Goal: Task Accomplishment & Management: Use online tool/utility

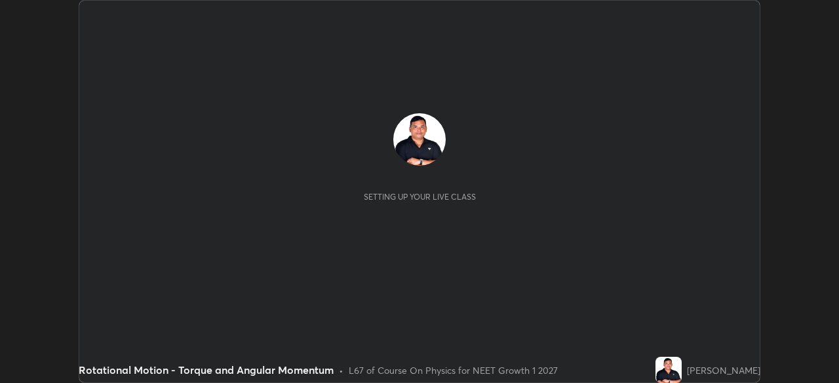
scroll to position [383, 838]
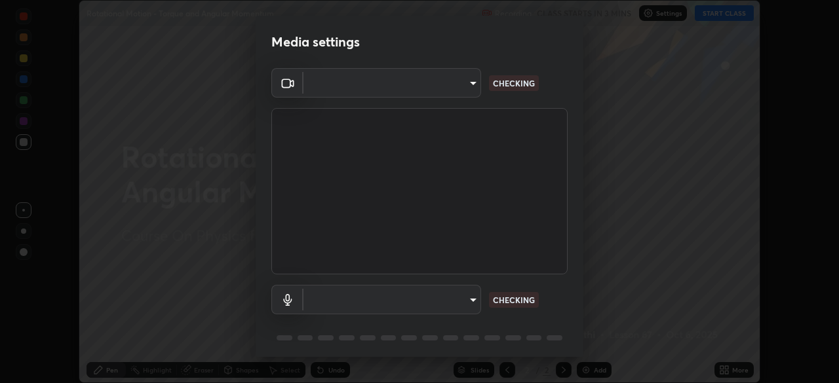
type input "9a713c2cdbe2be7ef93d2d34457ea53c7a2e6abfd87dec32e3c08735988cddce"
click at [444, 297] on body "Erase all Rotational Motion - Torque and Angular Momentum Recording CLASS START…" at bounding box center [419, 191] width 839 height 383
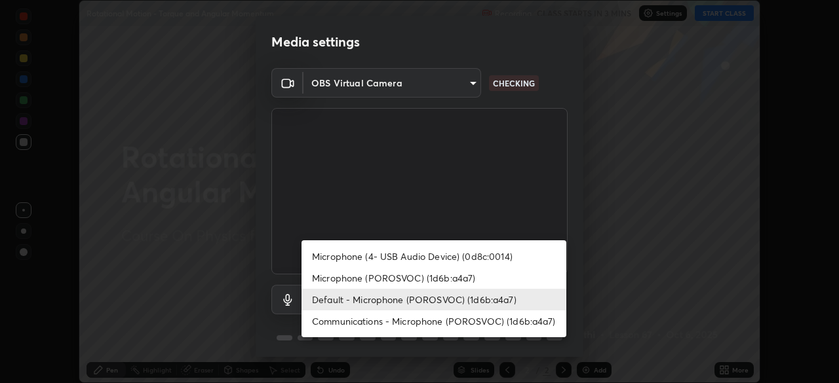
click at [458, 275] on li "Microphone (POROSVOC) (1d6b:a4a7)" at bounding box center [434, 278] width 265 height 22
type input "1db7ad82ba26965cd1be65bd6c99afb64854241ab7d783584bf7041a119e9718"
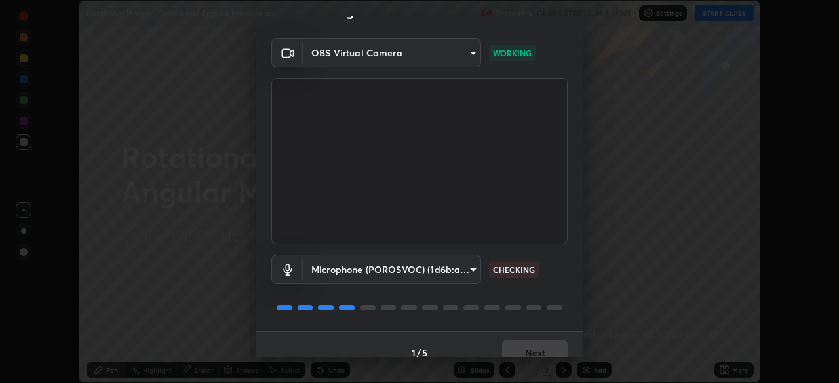
scroll to position [47, 0]
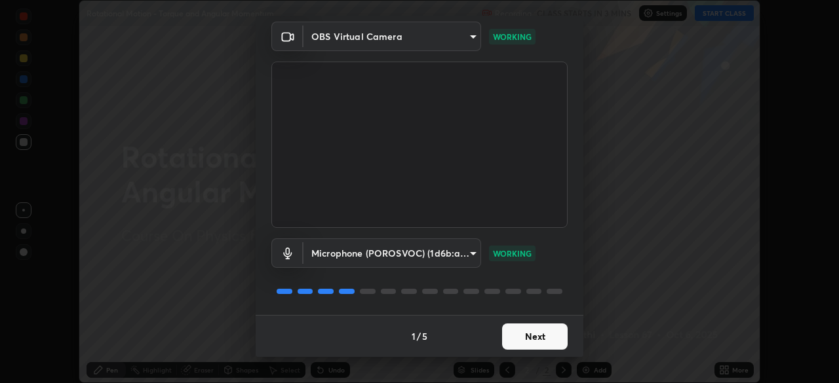
click at [528, 331] on button "Next" at bounding box center [535, 337] width 66 height 26
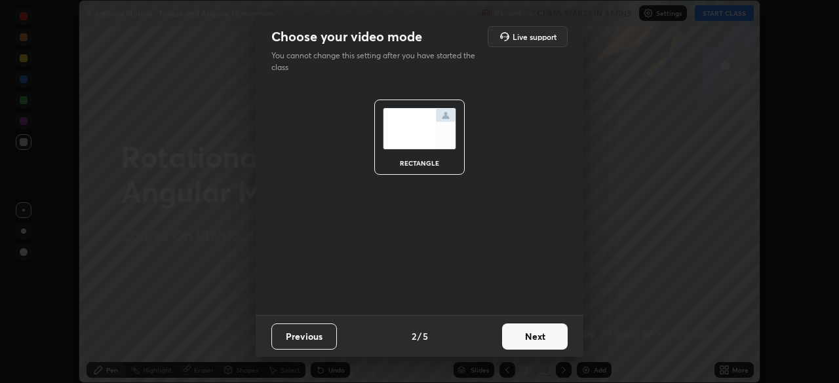
click at [526, 332] on button "Next" at bounding box center [535, 337] width 66 height 26
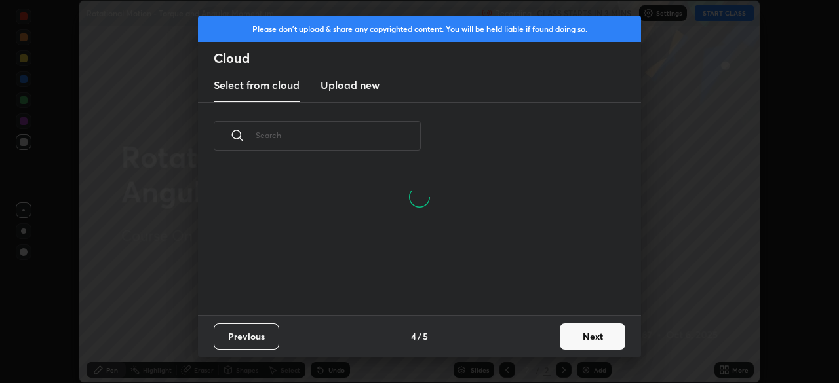
click at [569, 336] on button "Next" at bounding box center [593, 337] width 66 height 26
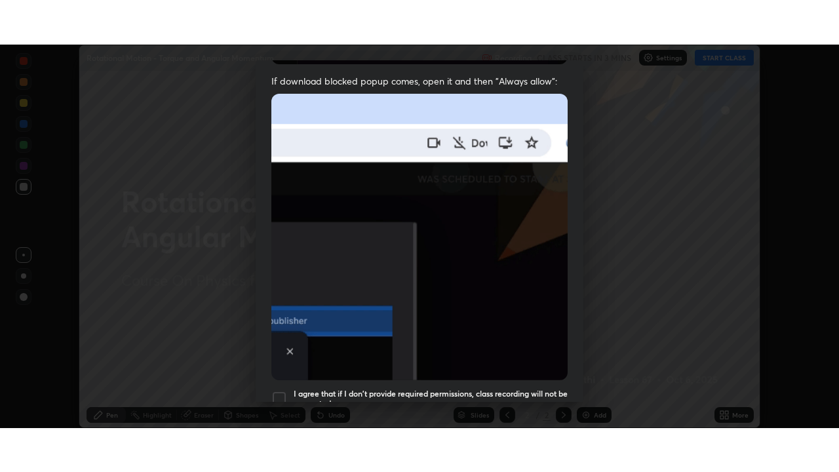
scroll to position [314, 0]
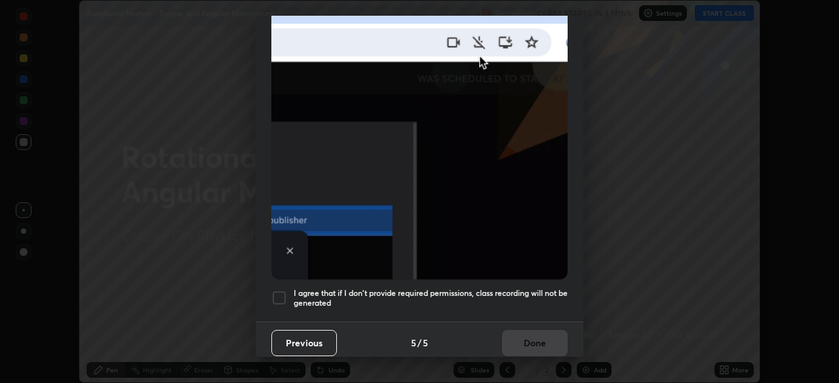
click at [277, 296] on div at bounding box center [279, 298] width 16 height 16
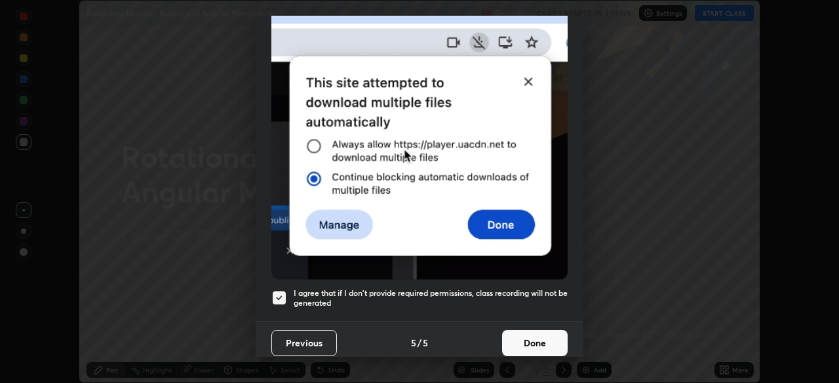
click at [525, 334] on button "Done" at bounding box center [535, 343] width 66 height 26
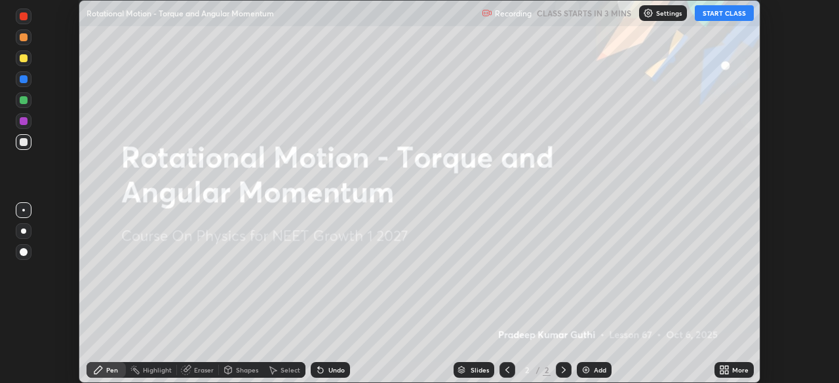
click at [718, 12] on button "START CLASS" at bounding box center [724, 13] width 59 height 16
click at [596, 368] on div "Add" at bounding box center [600, 370] width 12 height 7
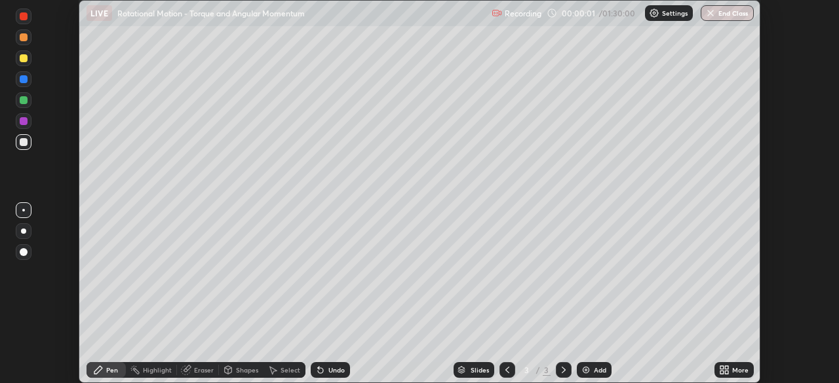
click at [733, 367] on div "More" at bounding box center [740, 370] width 16 height 7
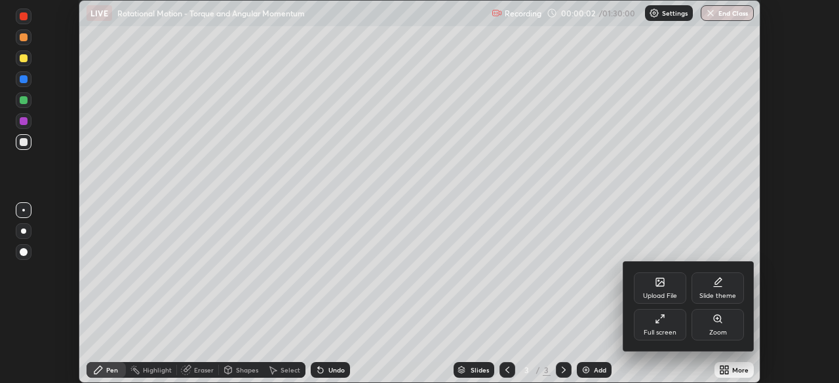
click at [667, 326] on div "Full screen" at bounding box center [660, 324] width 52 height 31
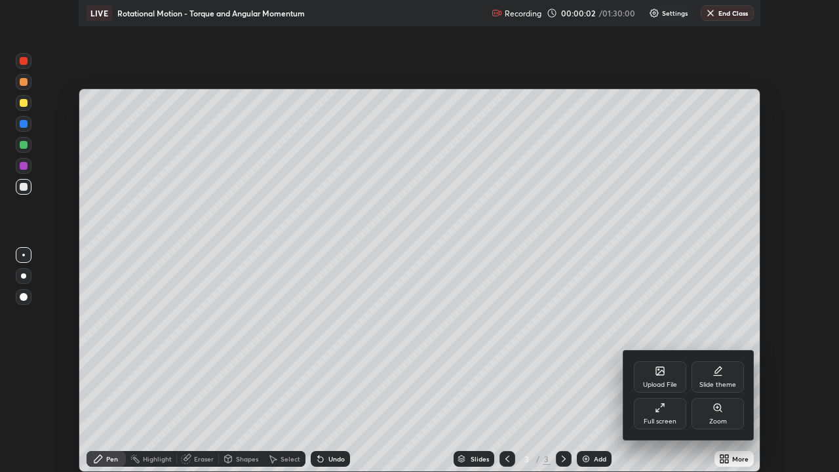
scroll to position [472, 839]
